Goal: Find specific page/section: Find specific page/section

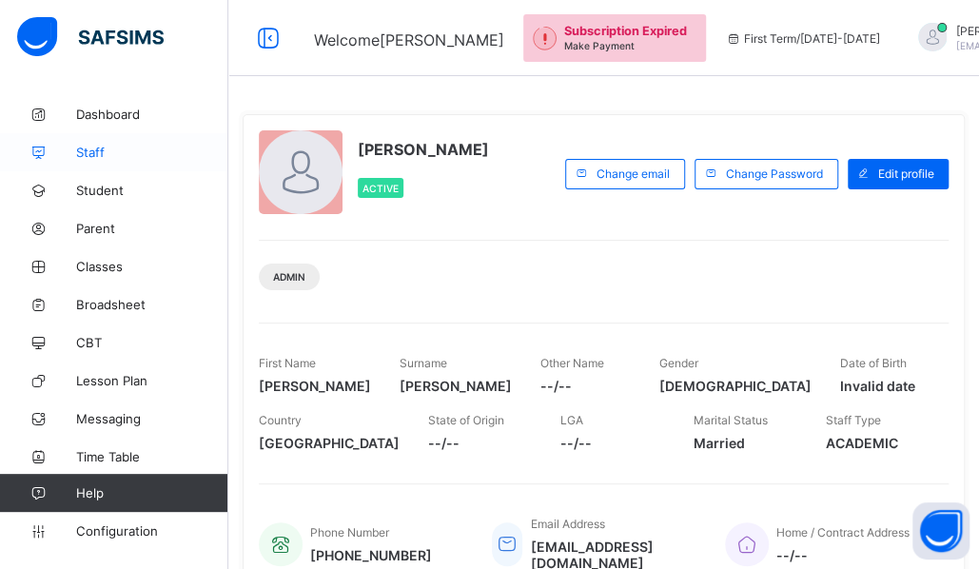
click at [93, 155] on span "Staff" at bounding box center [152, 152] width 152 height 15
